Goal: Transaction & Acquisition: Purchase product/service

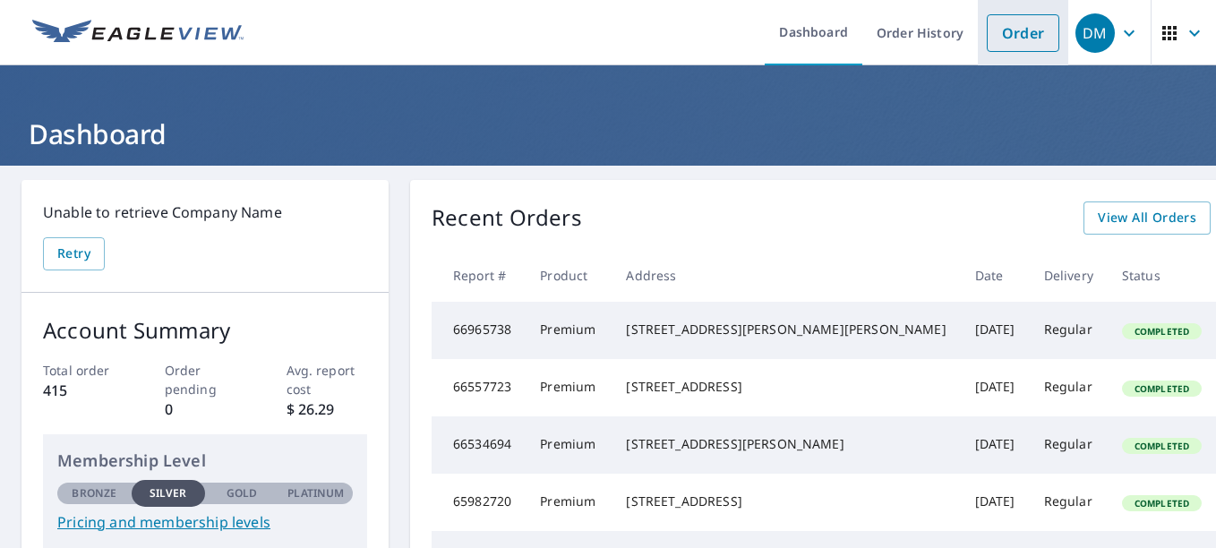
click at [999, 40] on link "Order" at bounding box center [1022, 33] width 73 height 38
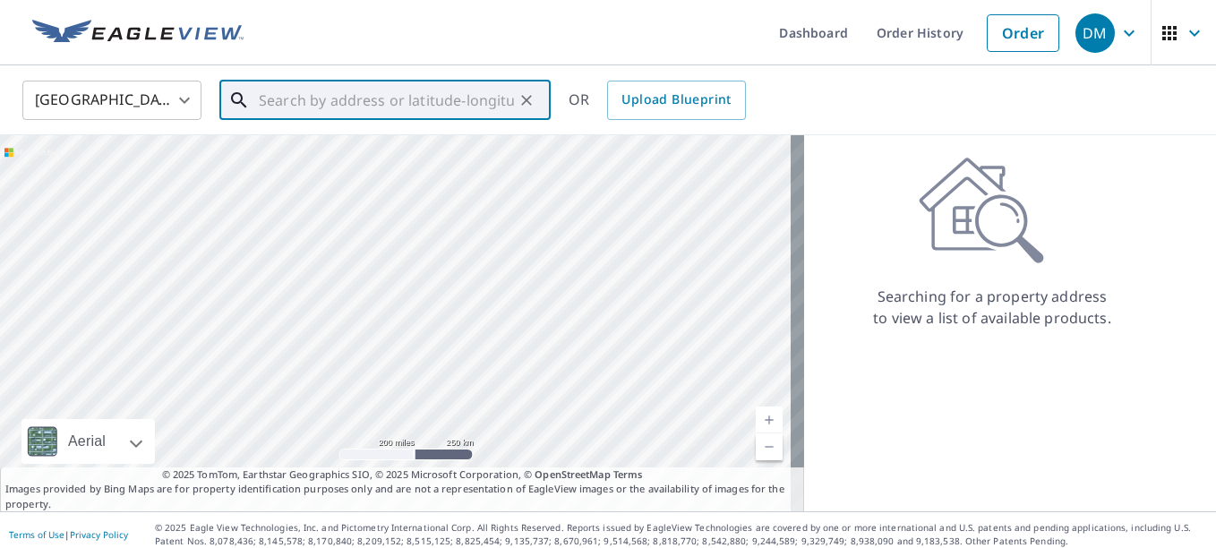
click at [289, 96] on input "text" at bounding box center [386, 100] width 255 height 50
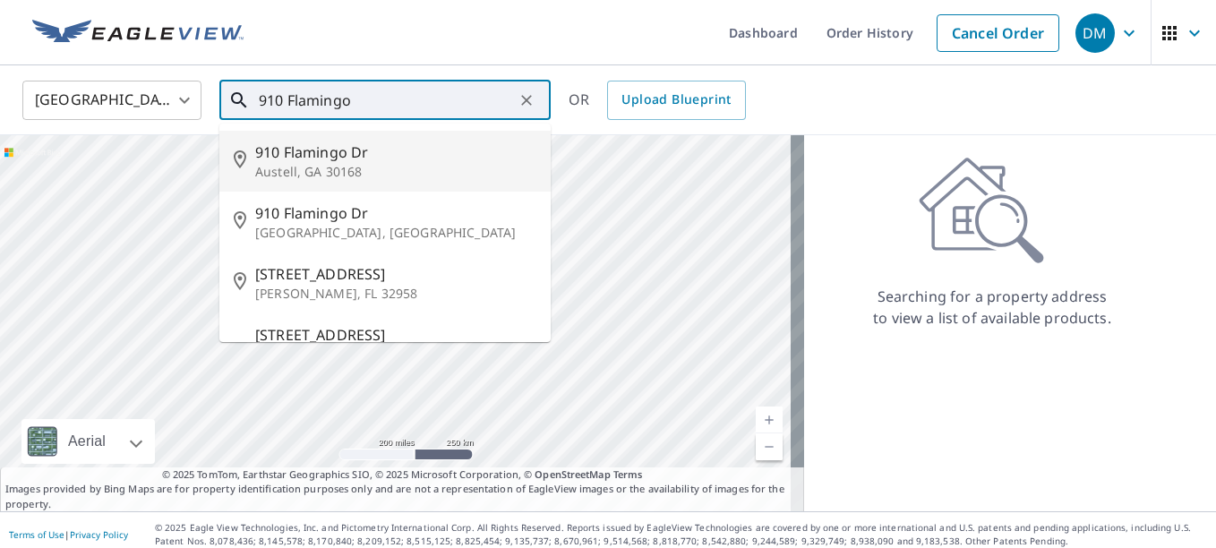
click at [278, 172] on p "Austell, GA 30168" at bounding box center [395, 172] width 281 height 18
type input "[STREET_ADDRESS][PERSON_NAME]"
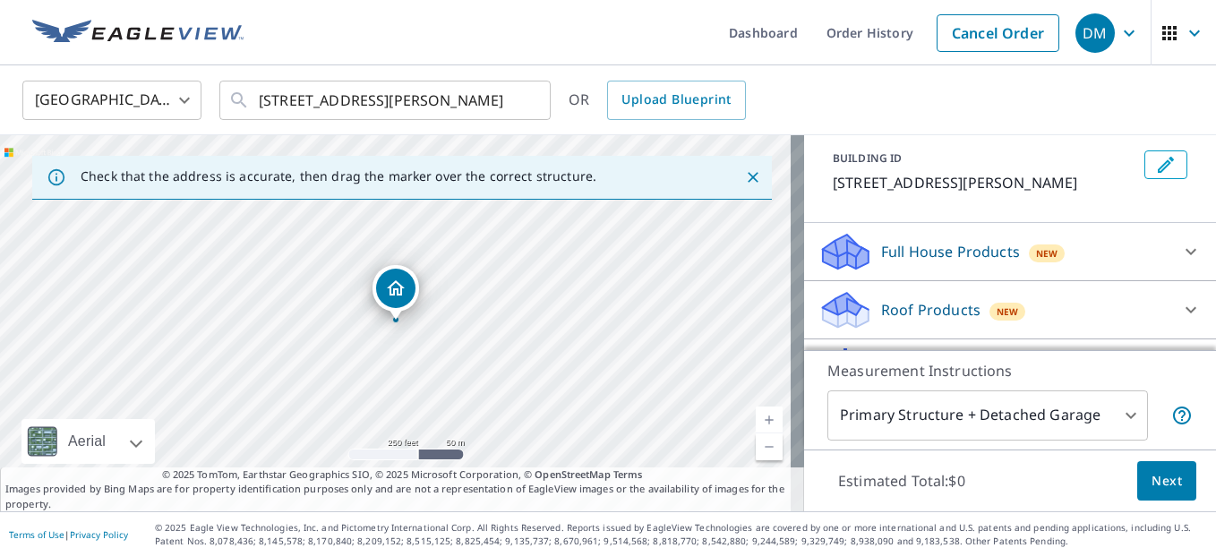
scroll to position [97, 0]
click at [886, 316] on p "Roof Products" at bounding box center [930, 310] width 99 height 21
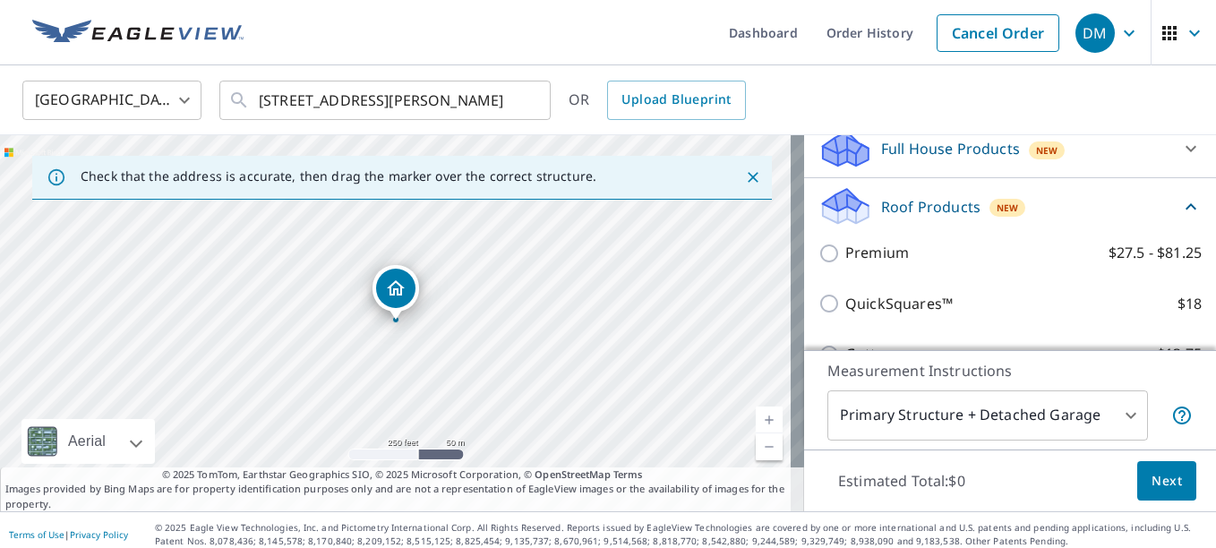
scroll to position [202, 0]
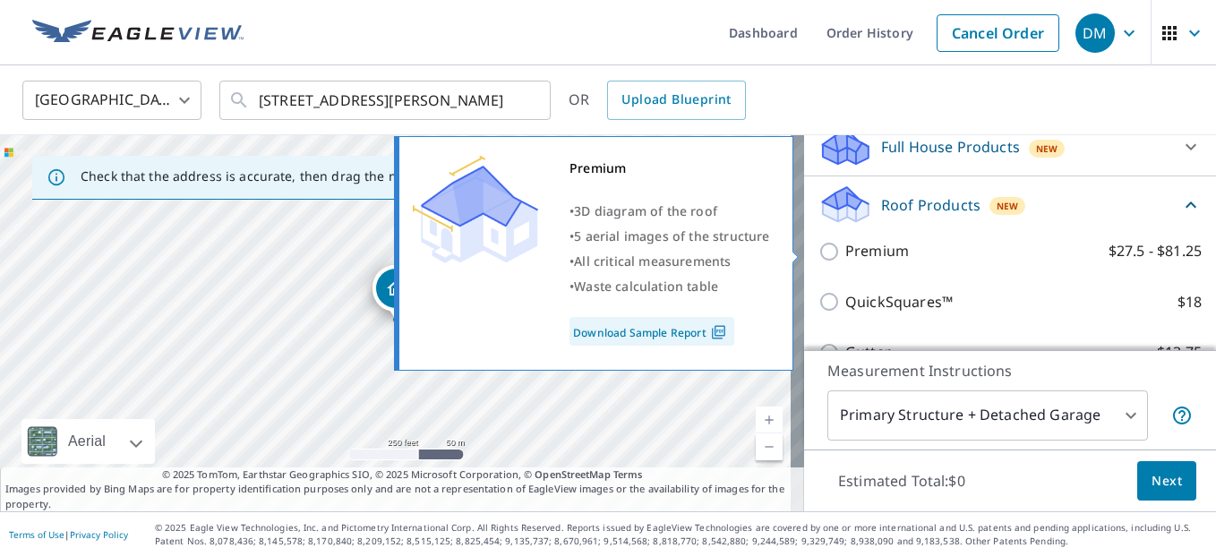
click at [818, 246] on input "Premium $27.5 - $81.25" at bounding box center [831, 251] width 27 height 21
checkbox input "true"
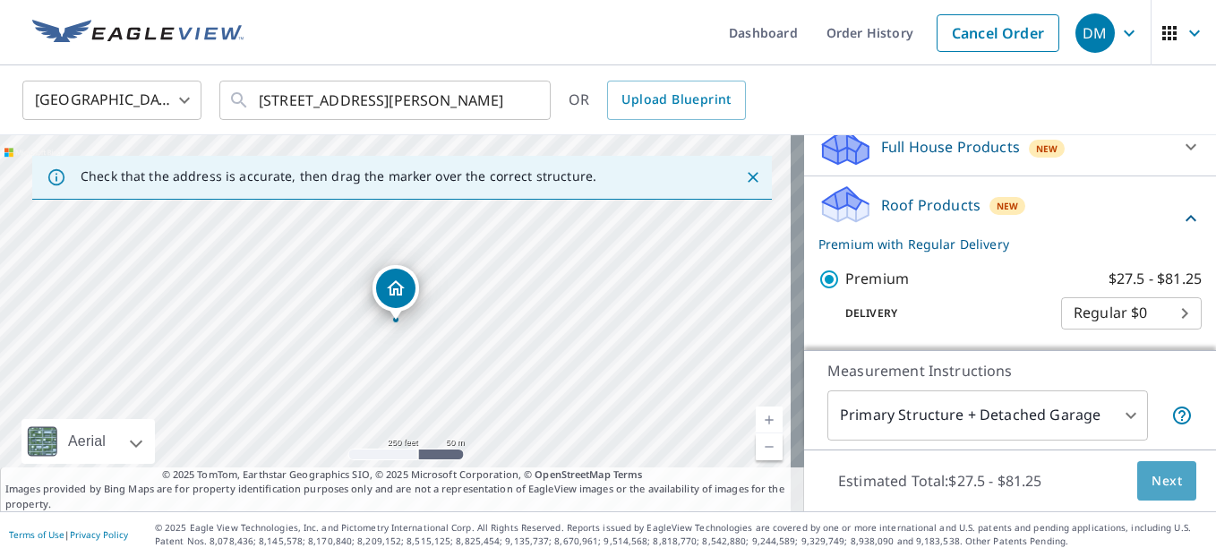
click at [1151, 489] on span "Next" at bounding box center [1166, 481] width 30 height 22
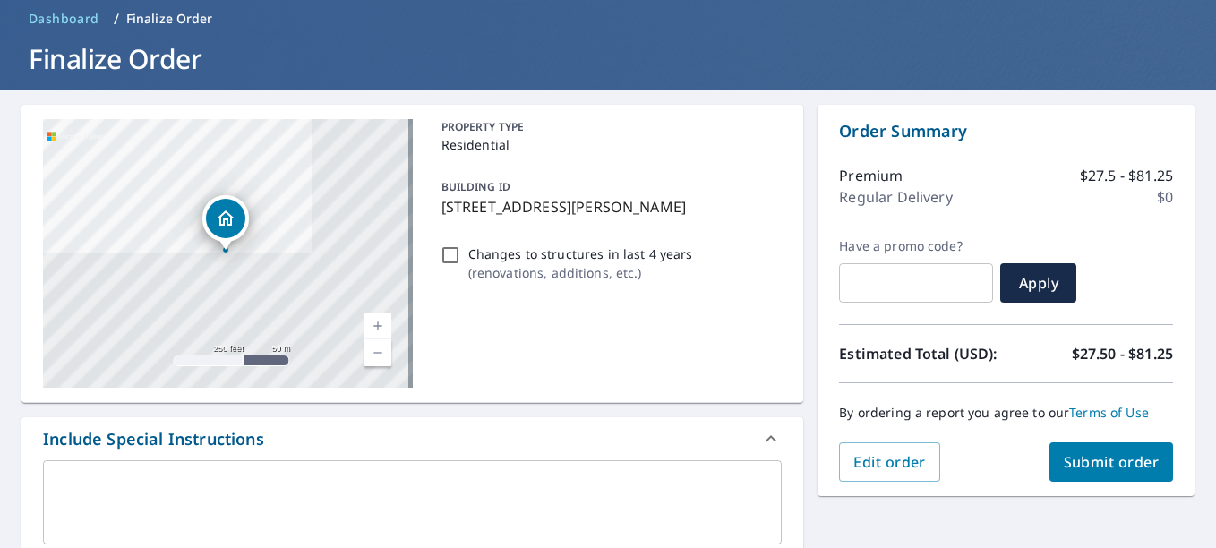
scroll to position [78, 0]
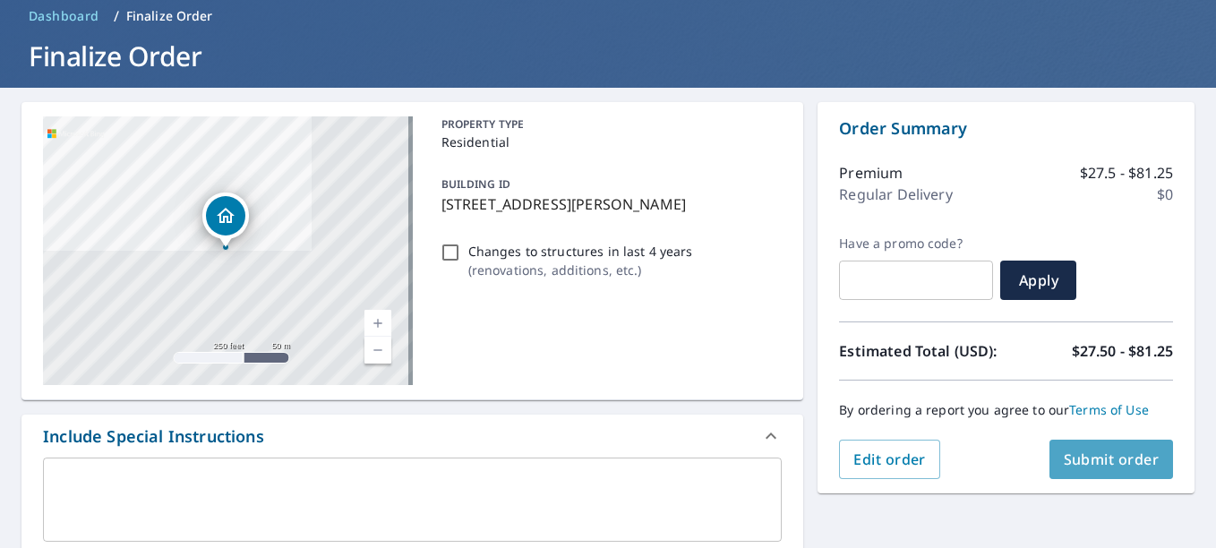
click at [1095, 470] on button "Submit order" at bounding box center [1111, 459] width 124 height 39
checkbox input "true"
